Goal: Task Accomplishment & Management: Use online tool/utility

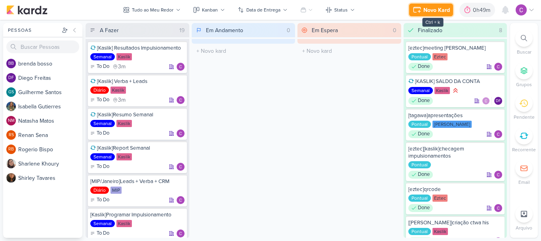
click at [422, 8] on icon at bounding box center [417, 10] width 10 height 10
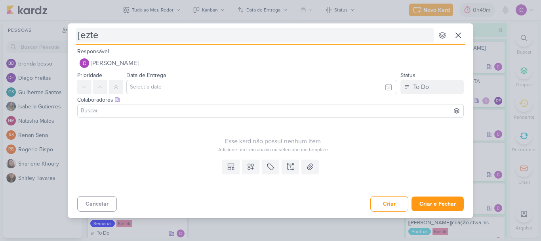
type input "[eztec"
type input "[eztec]report"
type input "[eztec]report s"
type input "[eztec]report são"
type input "[eztec]report são caetano"
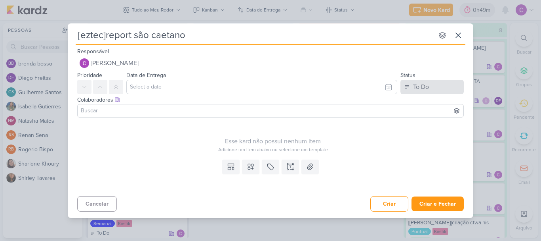
type input "[eztec]report são caetano"
click at [431, 88] on button "To Do" at bounding box center [432, 87] width 63 height 14
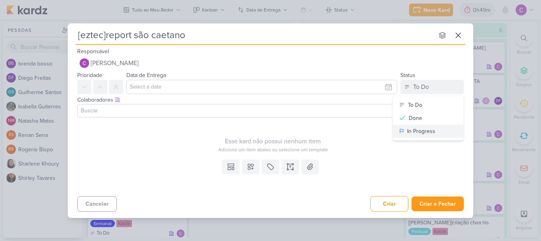
drag, startPoint x: 413, startPoint y: 132, endPoint x: 388, endPoint y: 136, distance: 25.2
click at [413, 132] on div "In Progress" at bounding box center [421, 131] width 28 height 8
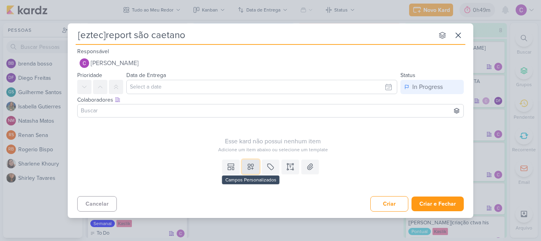
click at [253, 170] on icon at bounding box center [251, 166] width 8 height 8
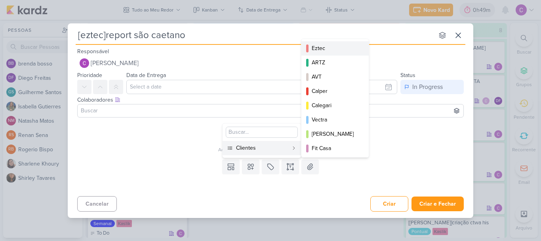
drag, startPoint x: 326, startPoint y: 42, endPoint x: 311, endPoint y: 103, distance: 62.0
click at [325, 46] on button "Eztec" at bounding box center [335, 48] width 67 height 14
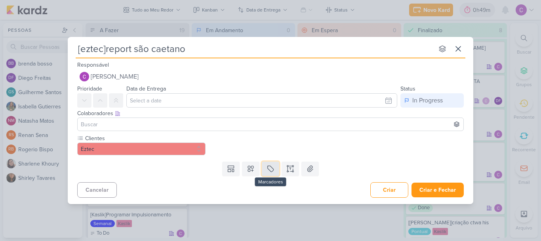
click at [269, 171] on icon at bounding box center [271, 168] width 8 height 8
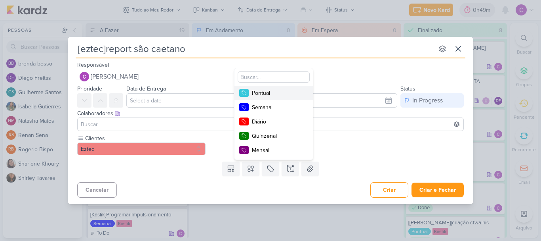
click at [271, 90] on div "Pontual" at bounding box center [278, 93] width 52 height 8
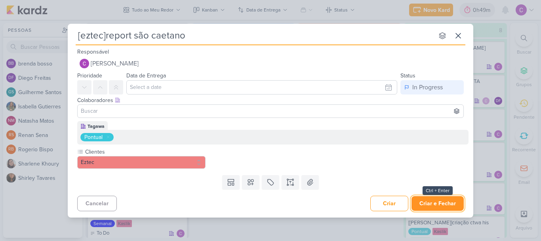
click at [433, 202] on button "Criar e Fechar" at bounding box center [438, 203] width 52 height 15
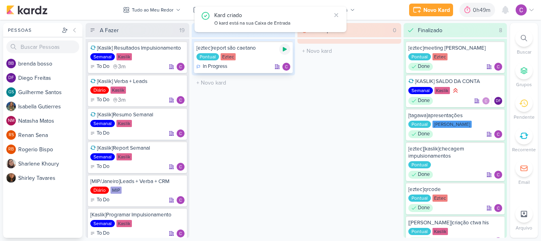
click at [287, 48] on icon at bounding box center [285, 49] width 6 height 6
click at [464, 11] on div "0h49m" at bounding box center [472, 10] width 20 height 8
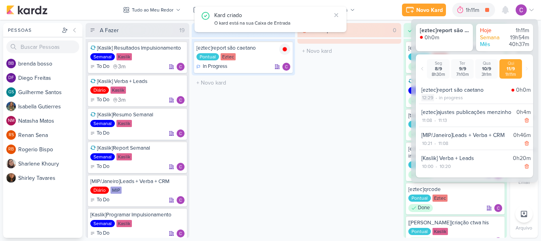
click at [427, 99] on div "12:29" at bounding box center [428, 97] width 13 height 7
select select "12"
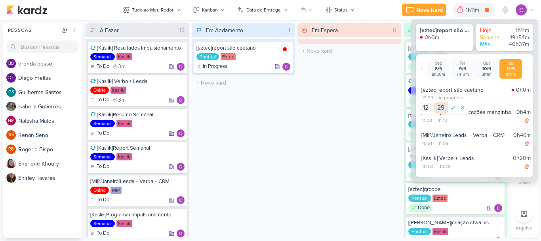
click at [440, 108] on select "00 01 02 03 04 05 06 07 08 09 10 11 12 13 14 15 16 17 18 19 20 21 22 23 24 25 2…" at bounding box center [441, 108] width 11 height 10
select select "32"
click at [436, 103] on select "00 01 02 03 04 05 06 07 08 09 10 11 12 13 14 15 16 17 18 19 20 21 22 23 24 25 2…" at bounding box center [441, 108] width 11 height 10
click at [427, 108] on select "00 01 02 03 04 05 06 07 08 09 10 11 12 13 14 15 16 17 18 19 20 21 22 23" at bounding box center [427, 108] width 11 height 10
select select "11"
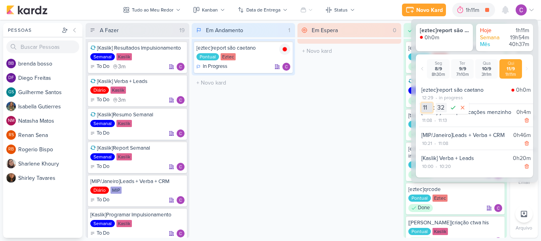
click at [427, 107] on select "00 01 02 03 04 05 06 07 08 09 10 11 12 13 14 15 16 17 18 19 20 21 22 23" at bounding box center [427, 108] width 11 height 10
click at [451, 107] on icon at bounding box center [454, 108] width 10 height 10
click at [291, 116] on div "Em Andamento 1 [eztec]report são caetano Pontual Eztec In Progress" at bounding box center [244, 130] width 104 height 214
